Goal: Communication & Community: Answer question/provide support

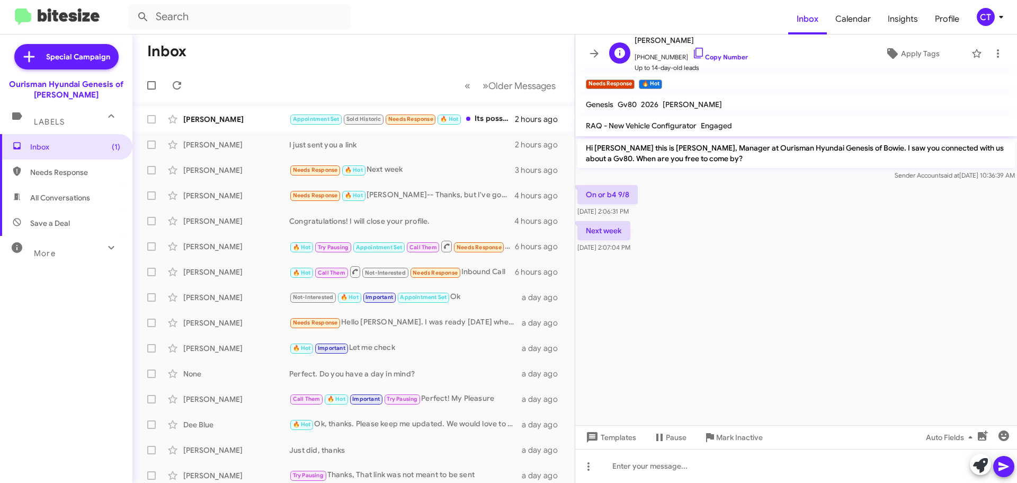
drag, startPoint x: 688, startPoint y: 49, endPoint x: 618, endPoint y: 49, distance: 69.9
click at [692, 49] on icon at bounding box center [698, 53] width 13 height 13
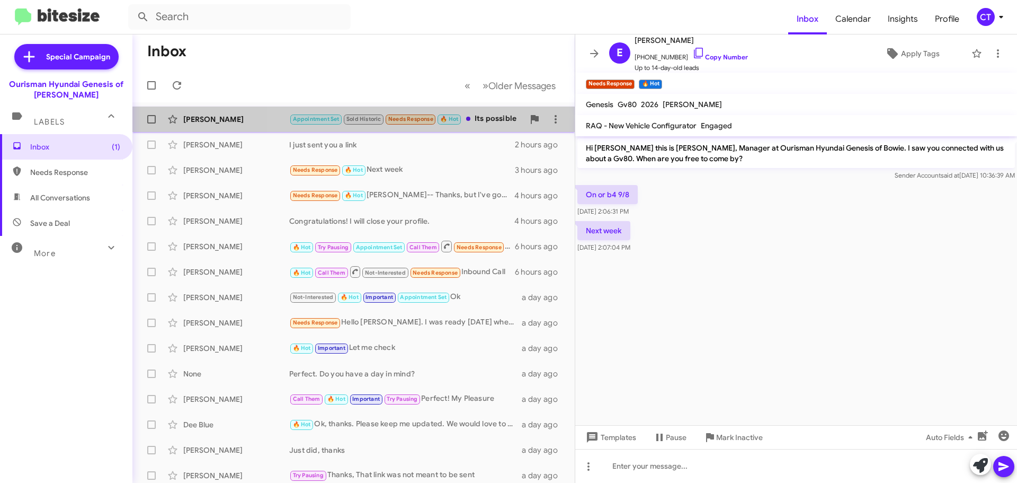
click at [477, 122] on div "Appointment Set Sold Historic Needs Response 🔥 Hot Its possible" at bounding box center [406, 119] width 235 height 12
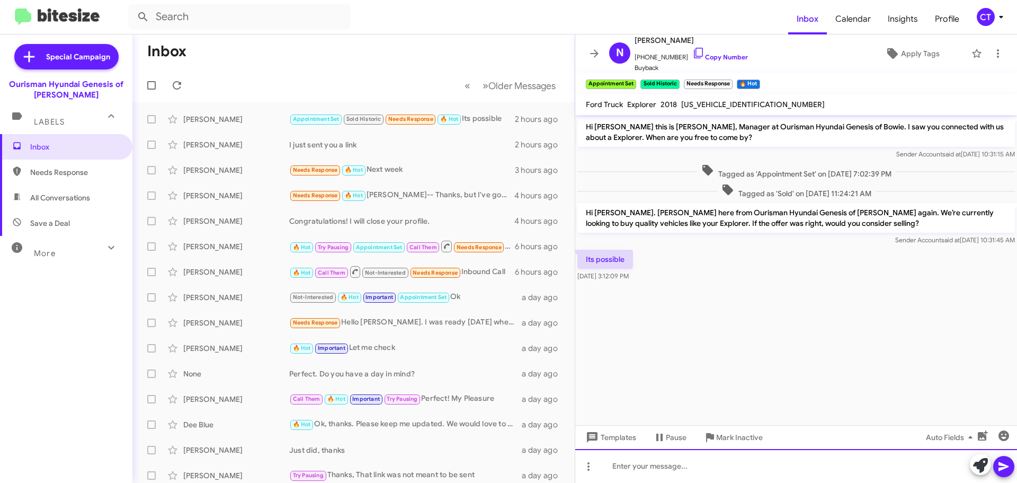
click at [718, 475] on div at bounding box center [796, 466] width 442 height 34
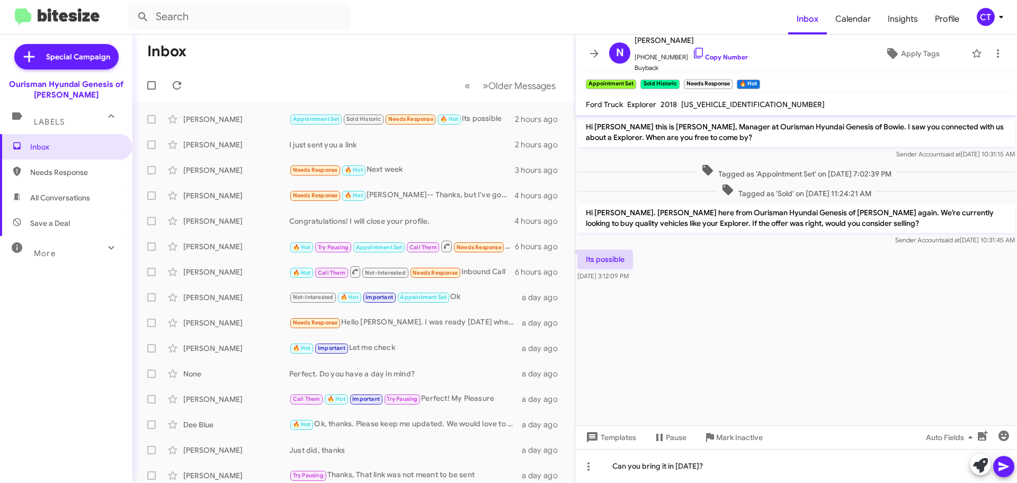
click at [1012, 462] on button at bounding box center [1003, 466] width 21 height 21
click at [384, 177] on div "[PERSON_NAME] Needs Response 🔥 Hot Next week 3 hours ago" at bounding box center [353, 169] width 425 height 21
